Goal: Navigation & Orientation: Find specific page/section

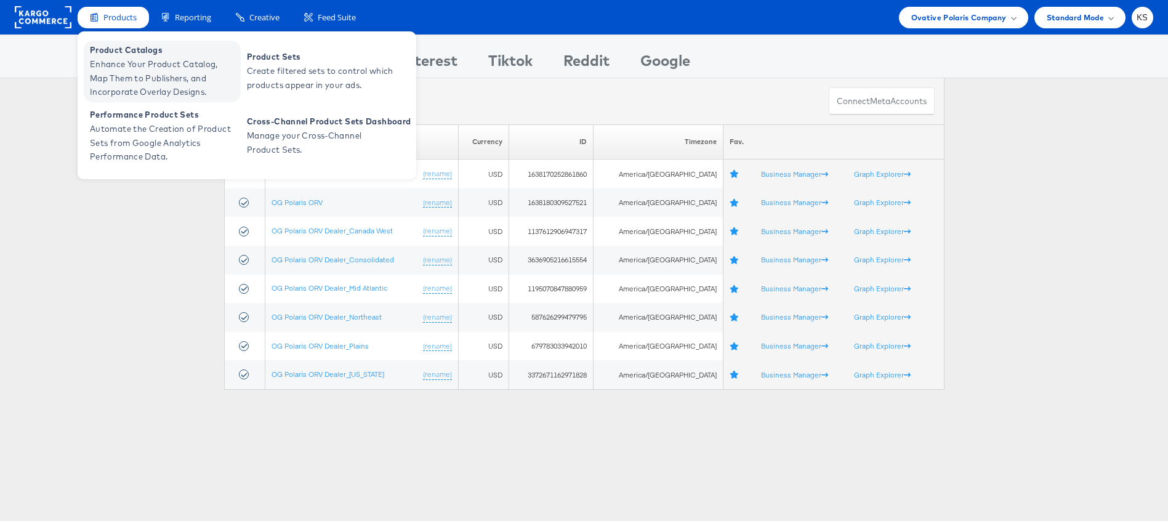
click at [124, 65] on span "Enhance Your Product Catalog, Map Them to Publishers, and Incorporate Overlay D…" at bounding box center [164, 78] width 148 height 42
